Goal: Transaction & Acquisition: Purchase product/service

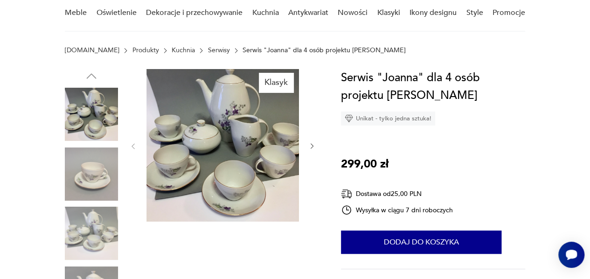
scroll to position [93, 0]
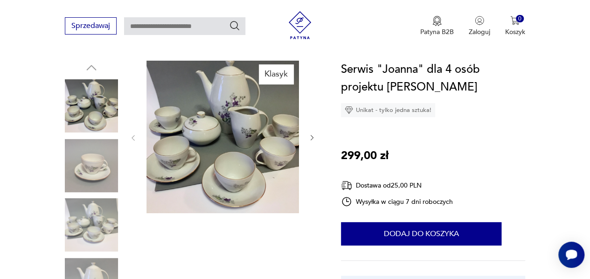
click at [95, 164] on img at bounding box center [91, 165] width 53 height 53
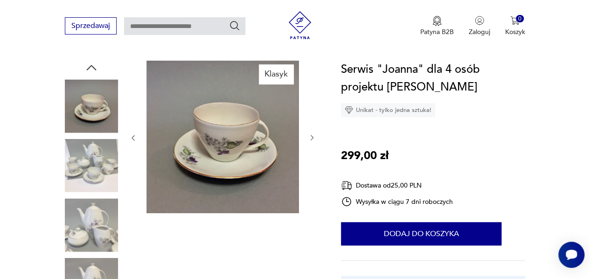
click at [95, 165] on img at bounding box center [91, 165] width 53 height 53
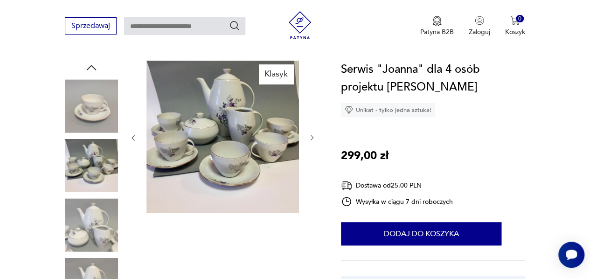
click at [92, 221] on img at bounding box center [91, 224] width 53 height 53
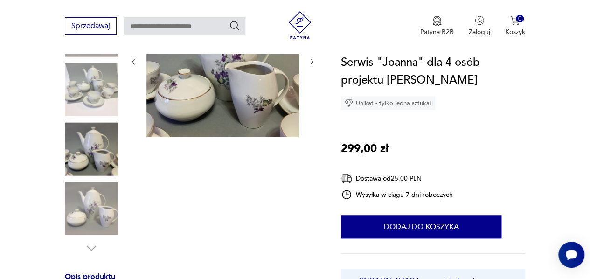
scroll to position [233, 0]
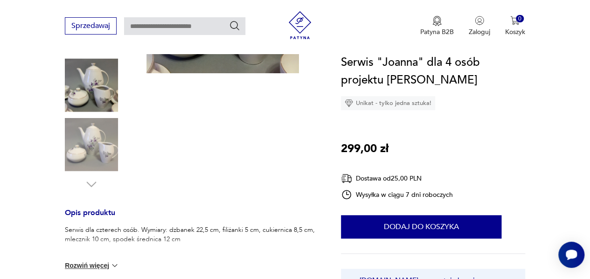
click at [102, 143] on img at bounding box center [91, 144] width 53 height 53
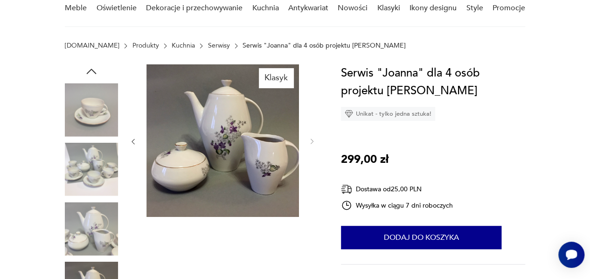
scroll to position [93, 0]
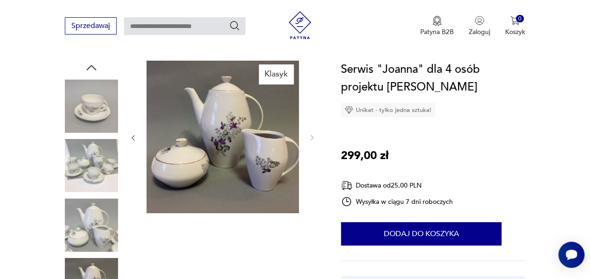
click at [77, 231] on img at bounding box center [91, 224] width 53 height 53
